Goal: Task Accomplishment & Management: Complete application form

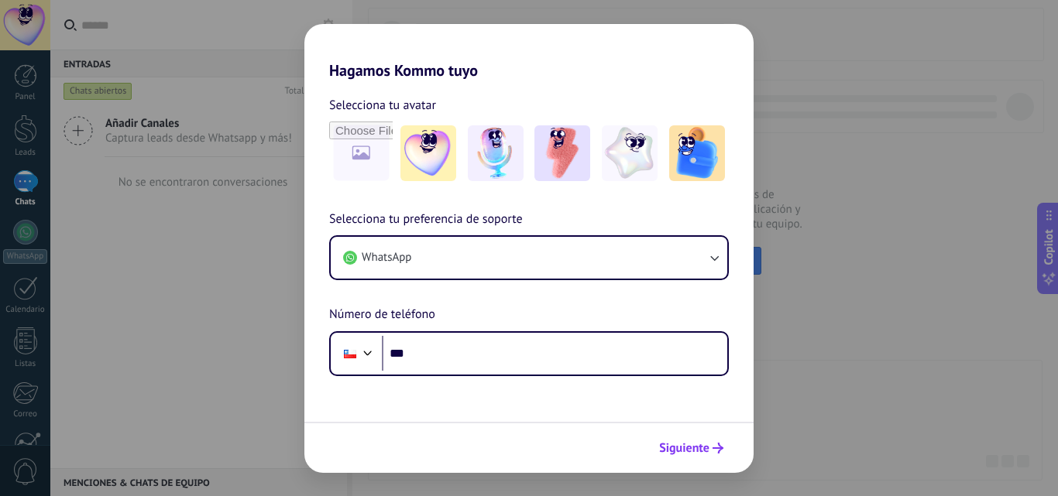
click at [714, 446] on icon "submit" at bounding box center [717, 448] width 11 height 11
click at [888, 387] on div "Hagamos Kommo tuyo Selecciona tu avatar Selecciona tu preferencia de soporte Wh…" at bounding box center [529, 248] width 1058 height 496
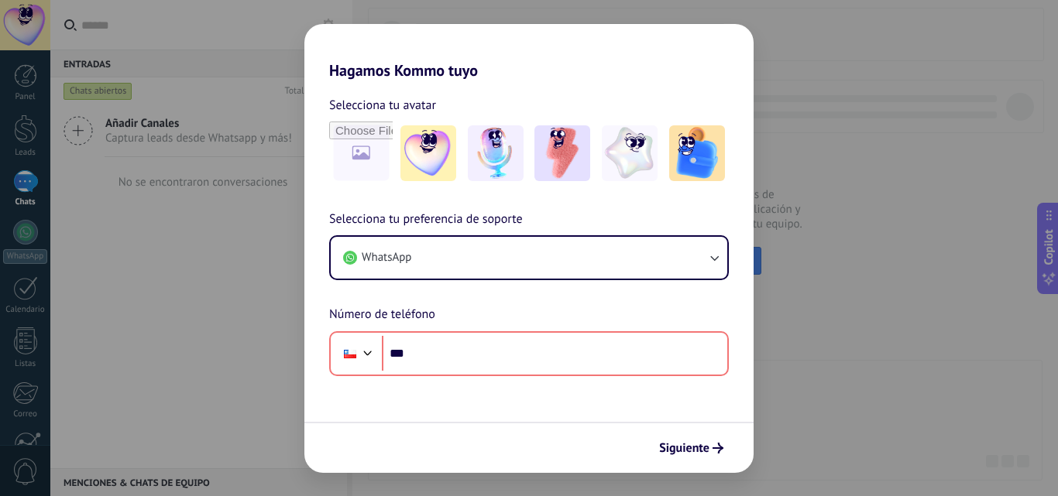
click at [859, 351] on div "Hagamos Kommo tuyo Selecciona tu avatar Selecciona tu preferencia de soporte Wh…" at bounding box center [529, 248] width 1058 height 496
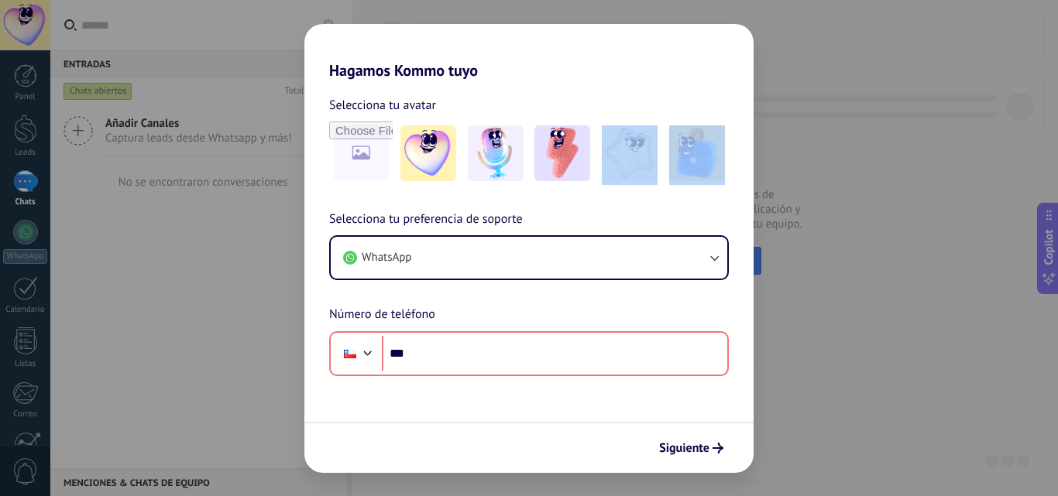
click at [858, 351] on div "Hagamos Kommo tuyo Selecciona tu avatar Selecciona tu preferencia de soporte Wh…" at bounding box center [529, 248] width 1058 height 496
click at [850, 348] on div "Hagamos Kommo tuyo Selecciona tu avatar Selecciona tu preferencia de soporte Wh…" at bounding box center [529, 248] width 1058 height 496
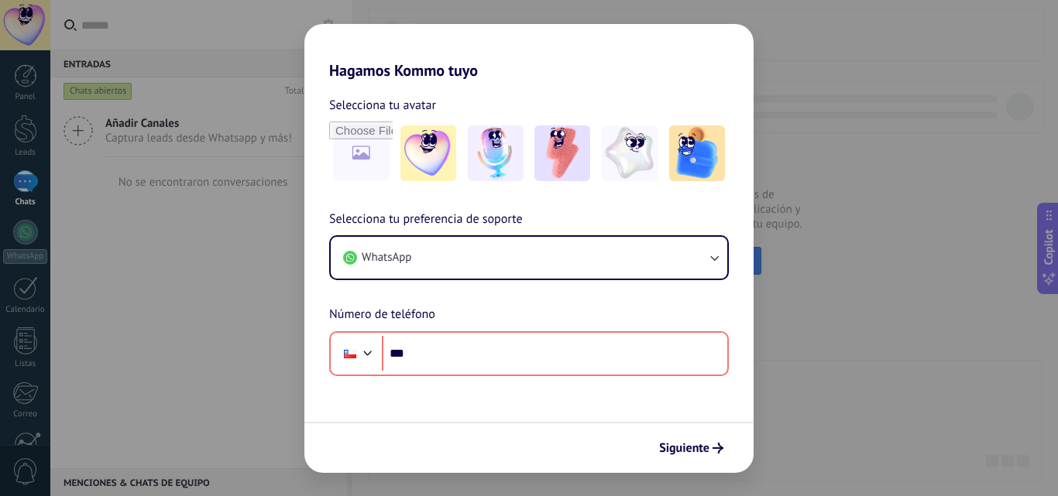
click at [239, 294] on div "Hagamos Kommo tuyo Selecciona tu avatar Selecciona tu preferencia de soporte Wh…" at bounding box center [529, 248] width 1058 height 496
